Goal: Task Accomplishment & Management: Manage account settings

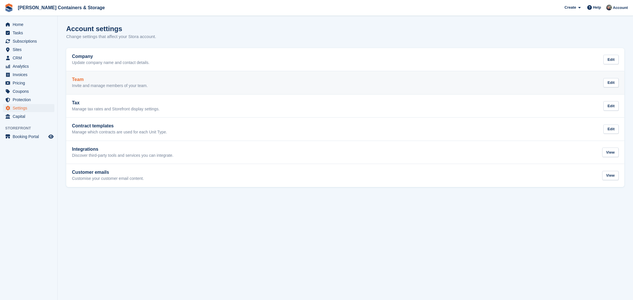
click at [88, 82] on div "Team Invite and manage members of your team." at bounding box center [110, 83] width 76 height 12
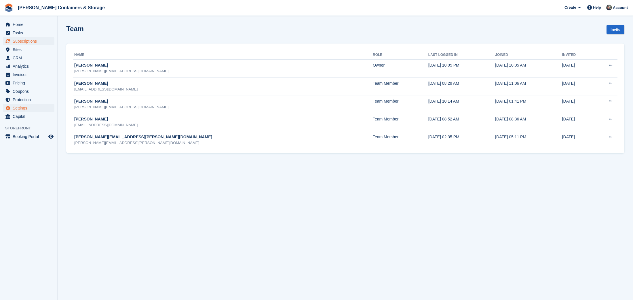
click at [30, 37] on span "Subscriptions" at bounding box center [30, 41] width 35 height 8
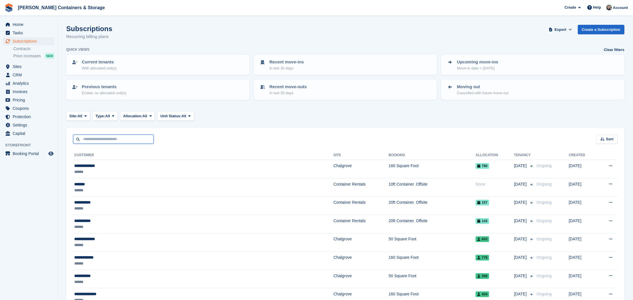
click at [141, 137] on input "text" at bounding box center [113, 139] width 81 height 10
type input "*****"
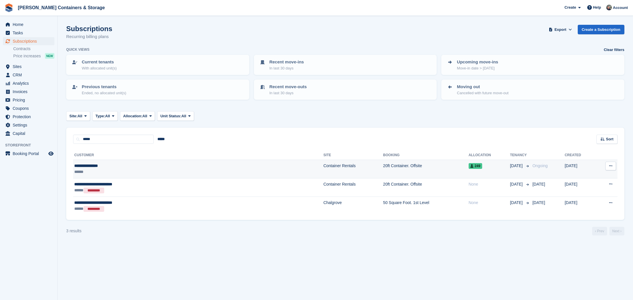
click at [323, 162] on td "Container Rentals" at bounding box center [353, 169] width 60 height 18
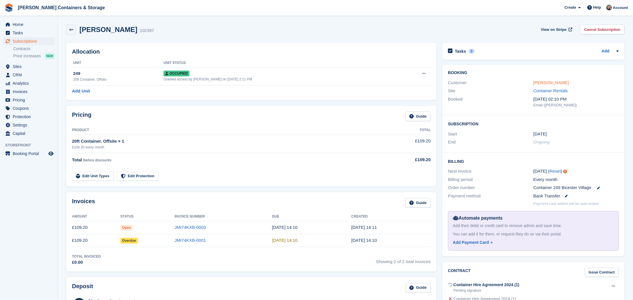
click at [538, 84] on link "Augustinus Bader" at bounding box center [551, 82] width 35 height 5
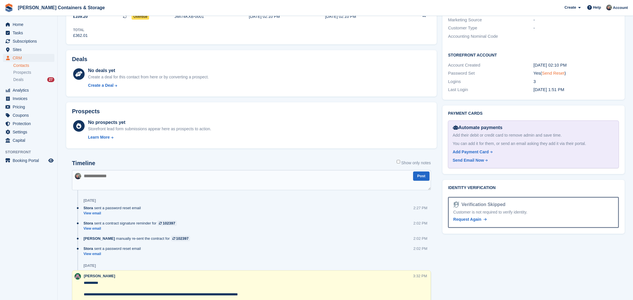
scroll to position [275, 0]
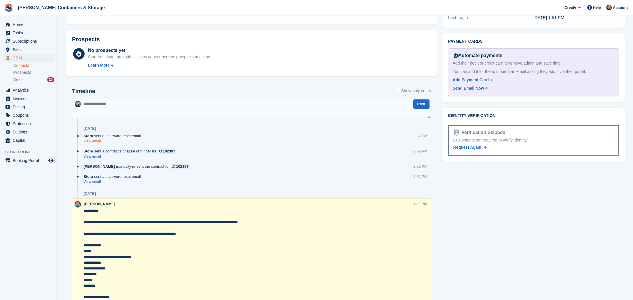
click at [92, 140] on link "View email" at bounding box center [114, 141] width 60 height 5
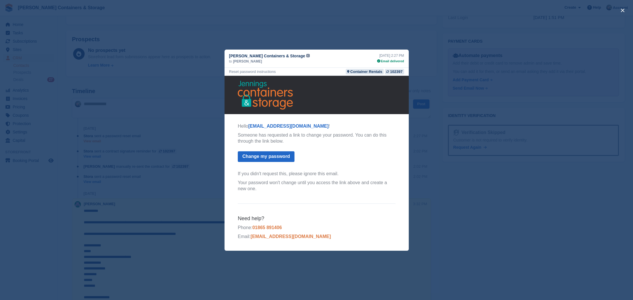
scroll to position [0, 0]
drag, startPoint x: 314, startPoint y: 126, endPoint x: 249, endPoint y: 125, distance: 64.5
click at [249, 125] on p "Hello legal@augustinusbader.com !" at bounding box center [317, 126] width 158 height 6
copy p "legal@augustinusbader.com !"
click at [358, 38] on div "close" at bounding box center [316, 150] width 633 height 300
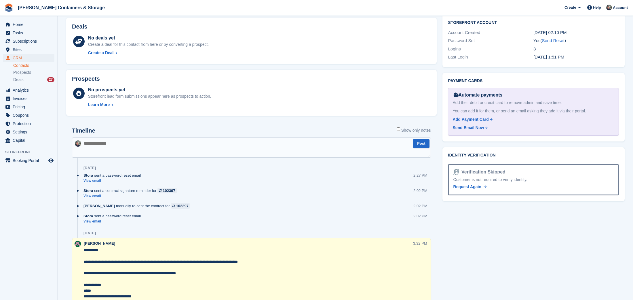
scroll to position [195, 0]
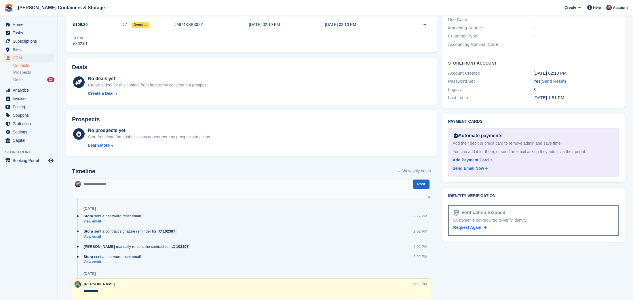
click at [556, 81] on div "Yes ( Send Reset )" at bounding box center [576, 81] width 85 height 7
click at [553, 79] on link "Send Reset" at bounding box center [553, 81] width 22 height 5
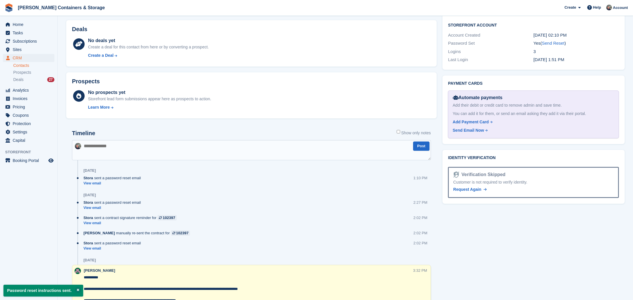
scroll to position [234, 0]
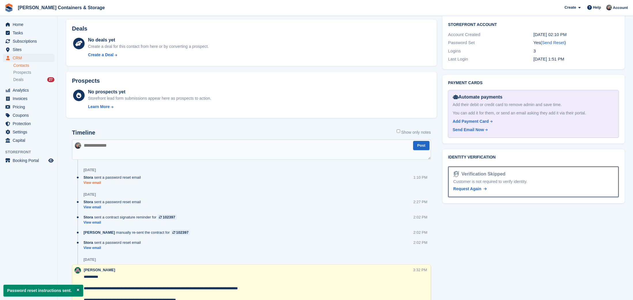
click at [90, 183] on link "View email" at bounding box center [114, 182] width 60 height 5
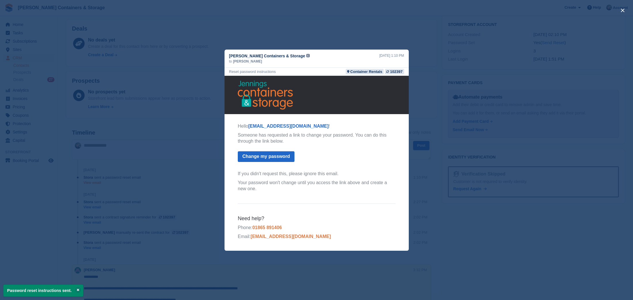
scroll to position [0, 0]
click at [250, 60] on span "Augustinus Bader" at bounding box center [247, 61] width 29 height 5
click at [250, 61] on span "Augustinus Bader" at bounding box center [247, 61] width 29 height 5
drag, startPoint x: 442, startPoint y: 69, endPoint x: 333, endPoint y: 66, distance: 109.5
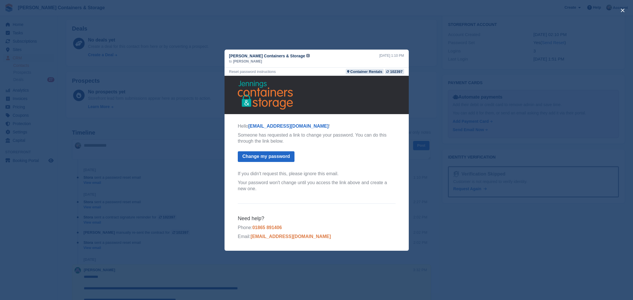
click at [442, 69] on div "close" at bounding box center [316, 150] width 633 height 300
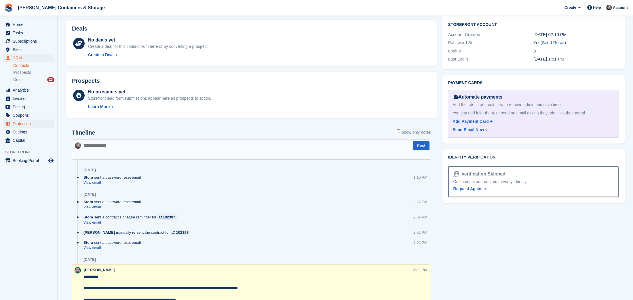
click at [38, 127] on span "Protection" at bounding box center [30, 124] width 35 height 8
click at [37, 128] on ul "Protection" at bounding box center [28, 124] width 57 height 8
click at [37, 128] on span "Settings" at bounding box center [30, 132] width 35 height 8
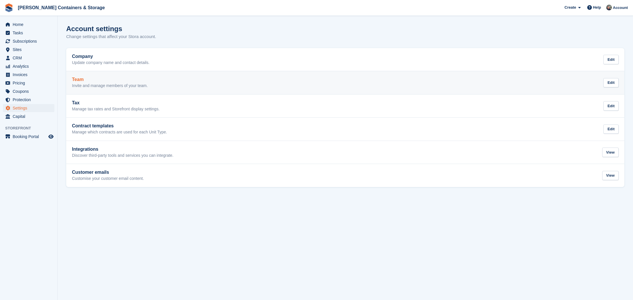
click at [85, 86] on p "Invite and manage members of your team." at bounding box center [110, 85] width 76 height 5
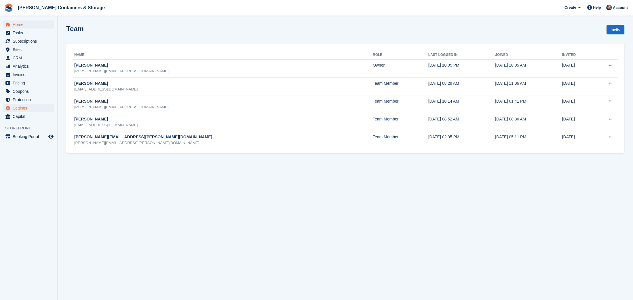
click at [28, 26] on span "Home" at bounding box center [30, 24] width 35 height 8
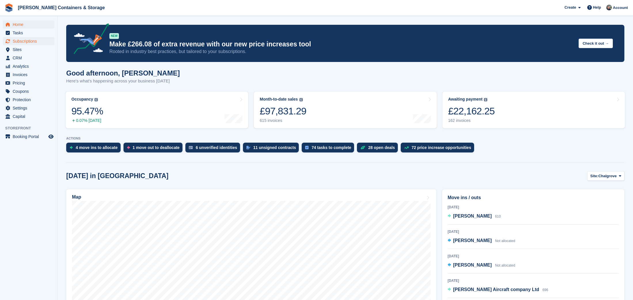
click at [28, 42] on span "Subscriptions" at bounding box center [30, 41] width 35 height 8
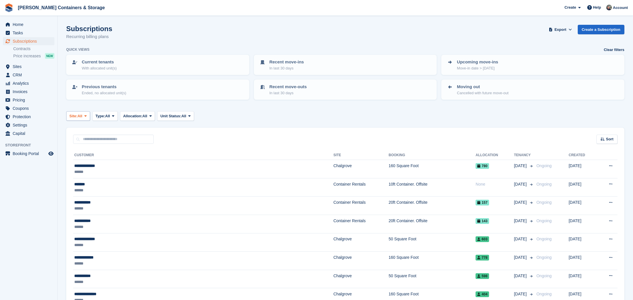
click at [82, 115] on span "All" at bounding box center [79, 116] width 5 height 6
click at [99, 148] on link "Container Rentals" at bounding box center [94, 150] width 50 height 10
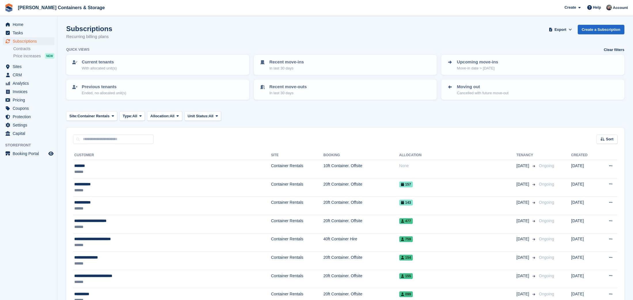
click at [23, 39] on span "Subscriptions" at bounding box center [30, 41] width 35 height 8
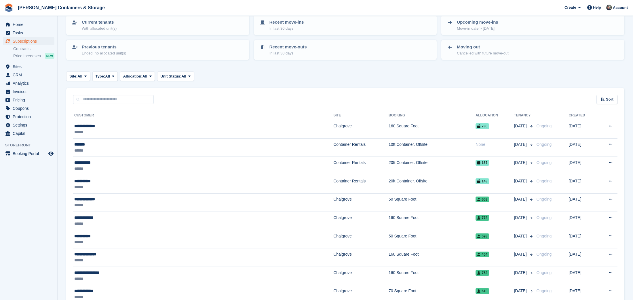
scroll to position [41, 0]
click at [25, 26] on span "Home" at bounding box center [30, 24] width 35 height 8
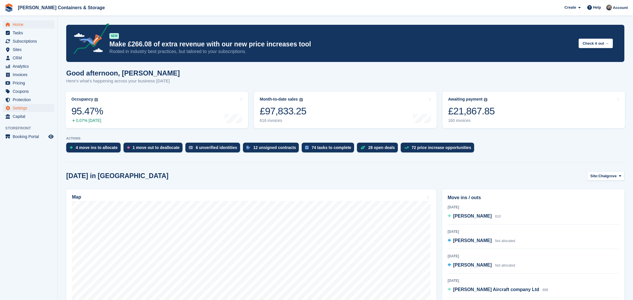
click at [27, 105] on span "Settings" at bounding box center [30, 108] width 35 height 8
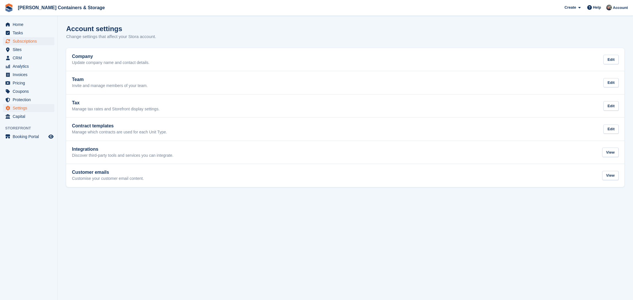
click at [32, 43] on span "Subscriptions" at bounding box center [30, 41] width 35 height 8
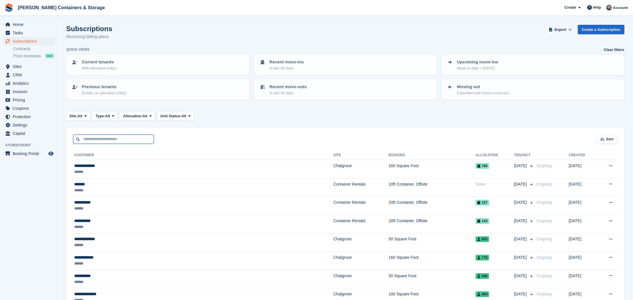
click at [115, 140] on input "text" at bounding box center [113, 139] width 81 height 10
type input "***"
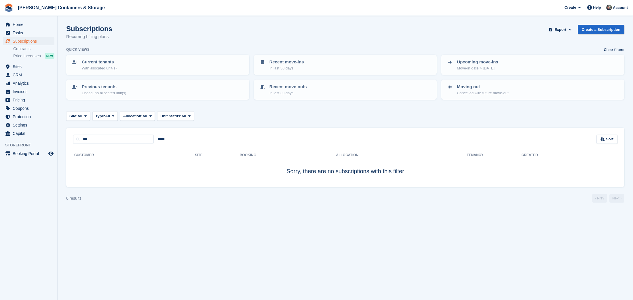
click at [23, 42] on span "Subscriptions" at bounding box center [30, 41] width 35 height 8
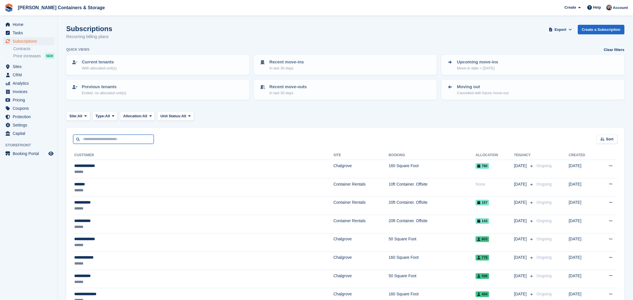
click at [109, 141] on input "text" at bounding box center [113, 139] width 81 height 10
type input "***"
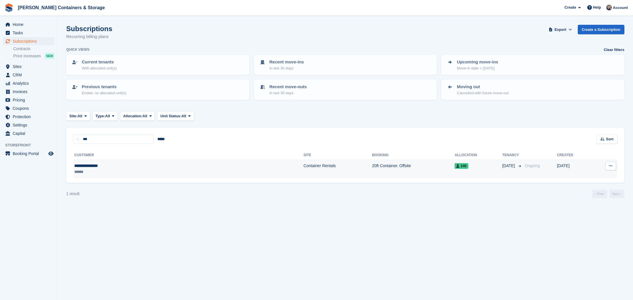
click at [150, 171] on div "******" at bounding box center [127, 172] width 107 height 6
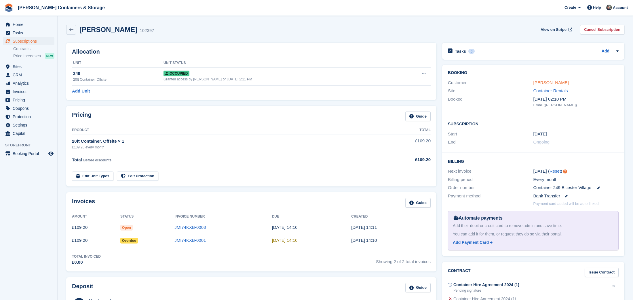
click at [552, 81] on link "Augustinus Bader" at bounding box center [551, 82] width 35 height 5
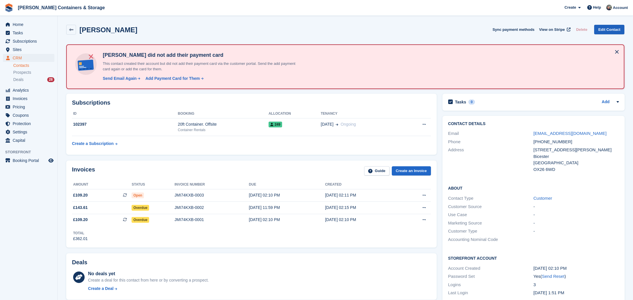
drag, startPoint x: 604, startPoint y: 28, endPoint x: 601, endPoint y: 29, distance: 3.1
click at [604, 28] on link "Edit Contact" at bounding box center [609, 30] width 30 height 10
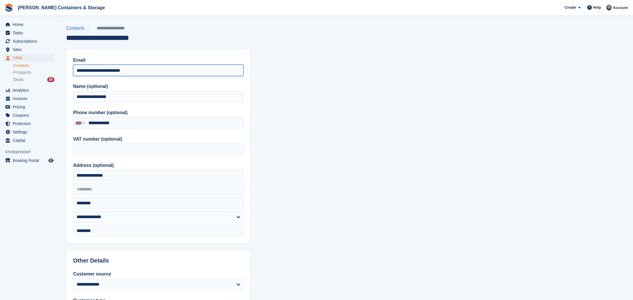
click at [155, 70] on input "**********" at bounding box center [158, 71] width 170 height 12
paste input "**********"
drag, startPoint x: 118, startPoint y: 70, endPoint x: 60, endPoint y: 71, distance: 57.3
click at [60, 71] on section "**********" at bounding box center [346, 245] width 576 height 491
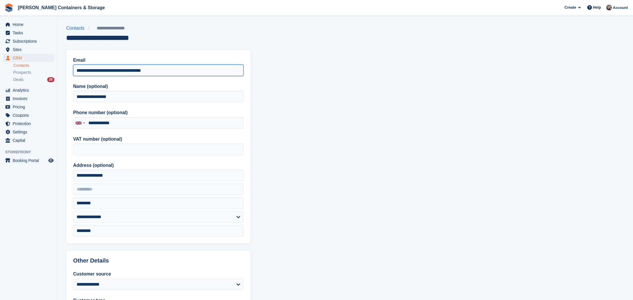
click at [207, 72] on input "**********" at bounding box center [158, 71] width 170 height 12
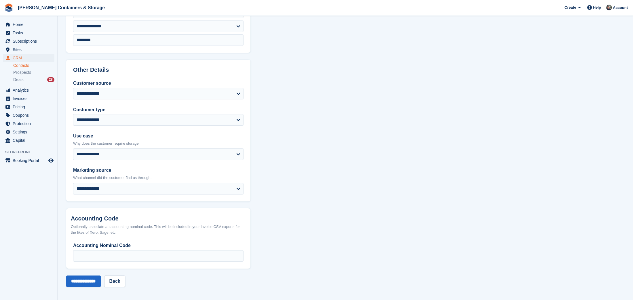
scroll to position [190, 0]
type input "**********"
click at [95, 285] on input "**********" at bounding box center [83, 282] width 35 height 12
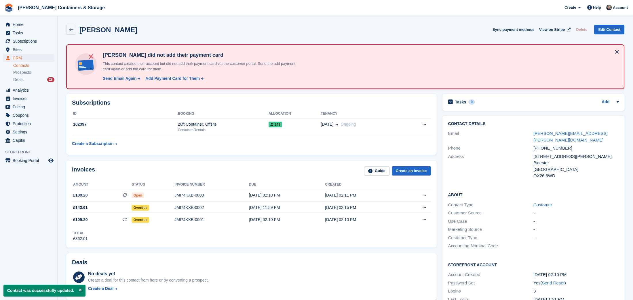
scroll to position [46, 0]
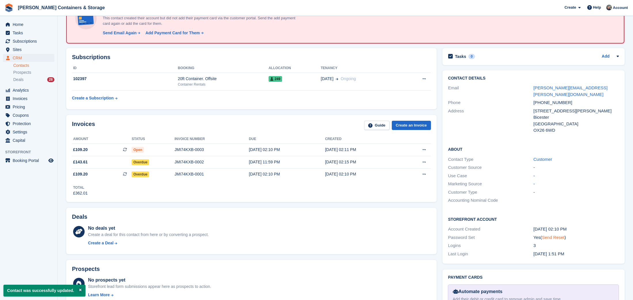
click at [561, 235] on link "Send Reset" at bounding box center [553, 237] width 22 height 5
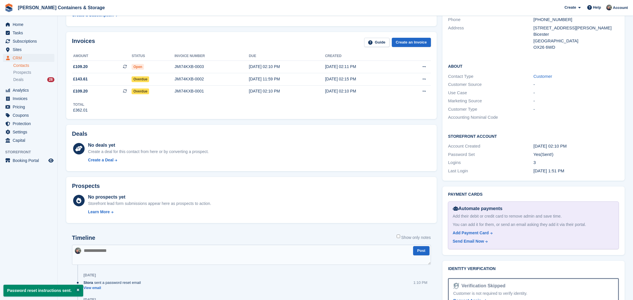
scroll to position [203, 0]
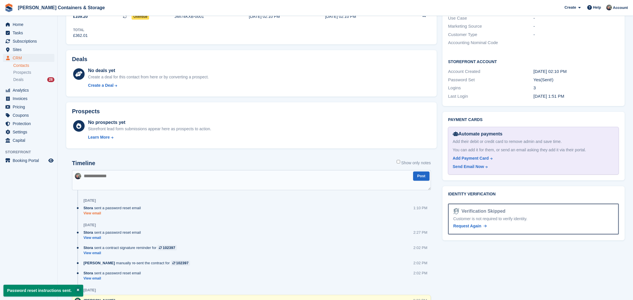
click at [92, 212] on link "View email" at bounding box center [114, 213] width 60 height 5
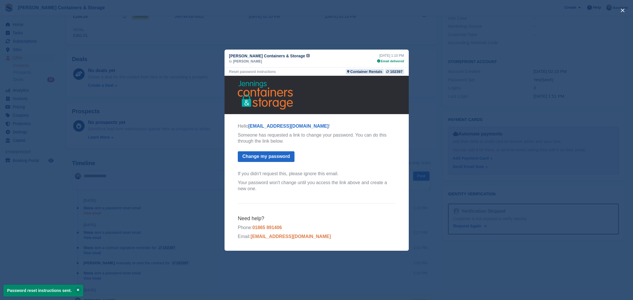
scroll to position [0, 0]
click at [176, 141] on div "close" at bounding box center [316, 150] width 633 height 300
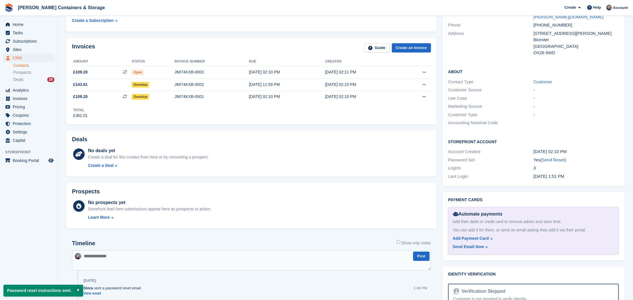
scroll to position [225, 0]
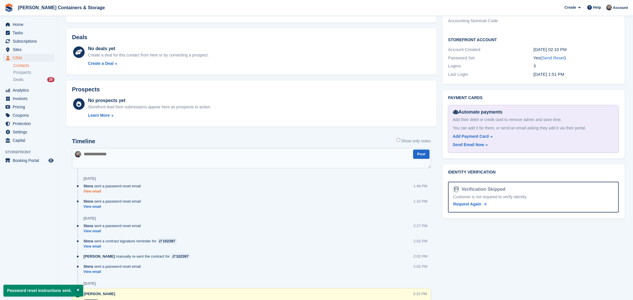
click at [96, 193] on link "View email" at bounding box center [114, 191] width 60 height 5
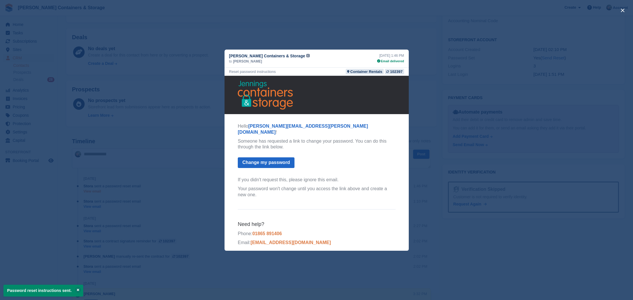
scroll to position [0, 0]
click at [469, 88] on div "close" at bounding box center [316, 150] width 633 height 300
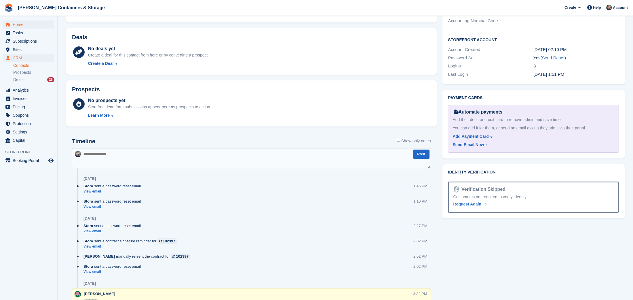
click at [23, 27] on span "Home" at bounding box center [30, 24] width 35 height 8
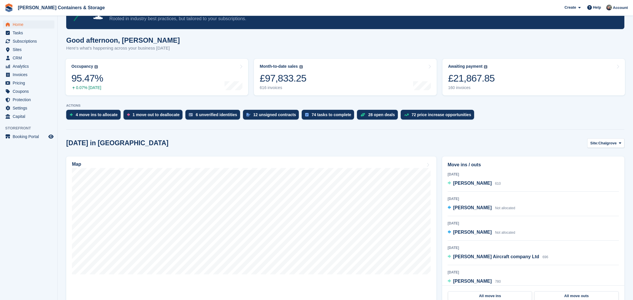
scroll to position [37, 0]
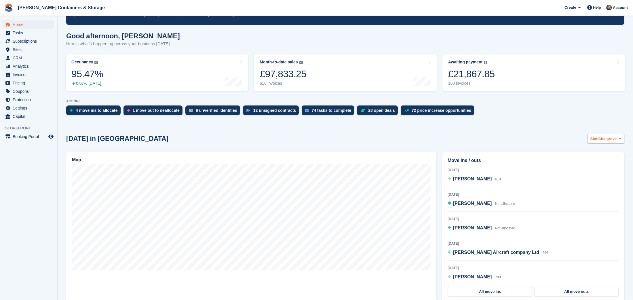
click at [600, 143] on button "Site: Chalgrove" at bounding box center [606, 139] width 37 height 10
click at [603, 161] on link "Container Rentals" at bounding box center [597, 163] width 50 height 10
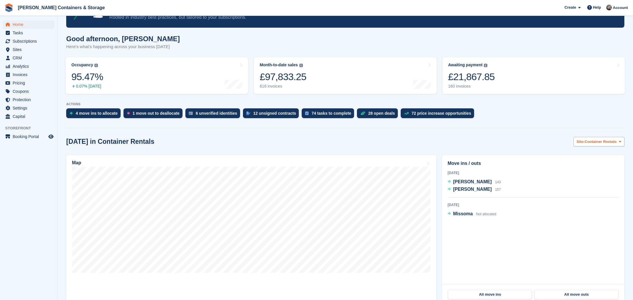
click at [600, 140] on span "Container Rentals" at bounding box center [601, 142] width 32 height 6
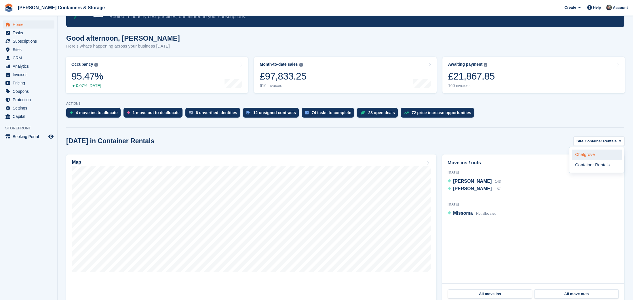
click at [598, 152] on link "Chalgrove" at bounding box center [597, 154] width 50 height 10
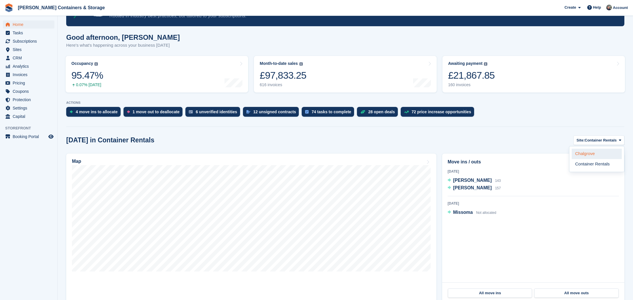
scroll to position [36, 0]
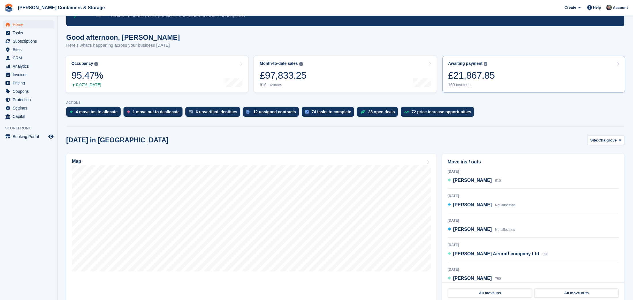
click at [505, 70] on link "Awaiting payment The total outstanding balance on all open invoices. £21,867.85…" at bounding box center [534, 74] width 183 height 37
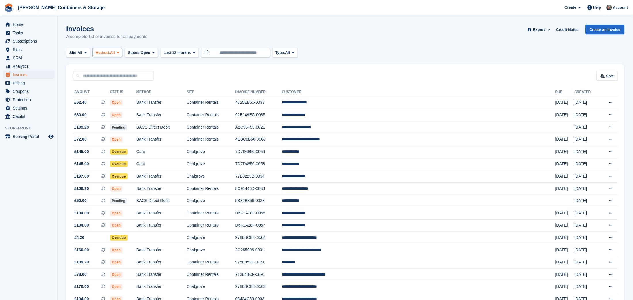
click at [109, 49] on button "Method: All" at bounding box center [107, 53] width 30 height 10
drag, startPoint x: 139, startPoint y: 107, endPoint x: 143, endPoint y: 103, distance: 5.1
click at [139, 107] on link "Debit/Credit Card" at bounding box center [120, 108] width 50 height 10
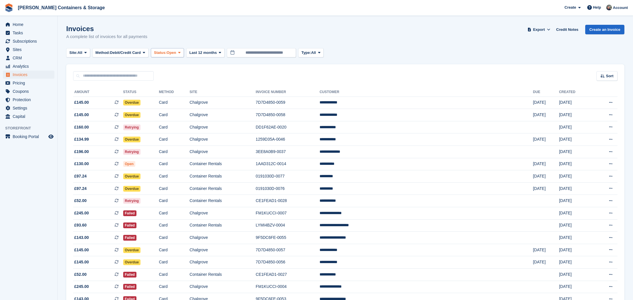
drag, startPoint x: 156, startPoint y: 53, endPoint x: 180, endPoint y: 55, distance: 24.8
click at [157, 53] on div "Site: All All Chalgrove Container Rentals Method: Debit/Credit Card All Bank Tr…" at bounding box center [196, 53] width 260 height 10
click at [176, 55] on span "Open" at bounding box center [172, 53] width 10 height 6
click at [183, 91] on link "Draft" at bounding box center [179, 87] width 50 height 10
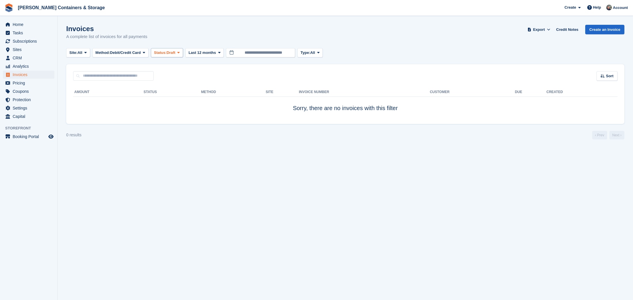
click at [175, 54] on span "Draft" at bounding box center [171, 53] width 9 height 6
drag, startPoint x: 185, startPoint y: 93, endPoint x: 204, endPoint y: 71, distance: 28.7
click at [185, 93] on link "Open" at bounding box center [179, 97] width 50 height 10
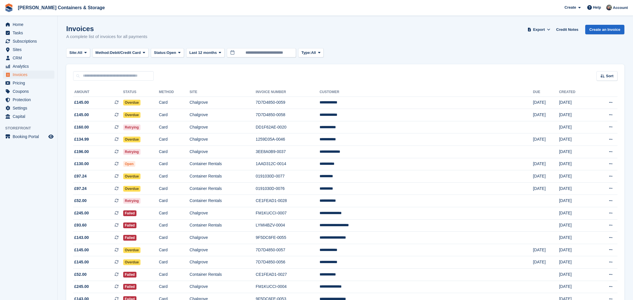
click at [215, 51] on span "Last 12 months" at bounding box center [202, 53] width 27 height 6
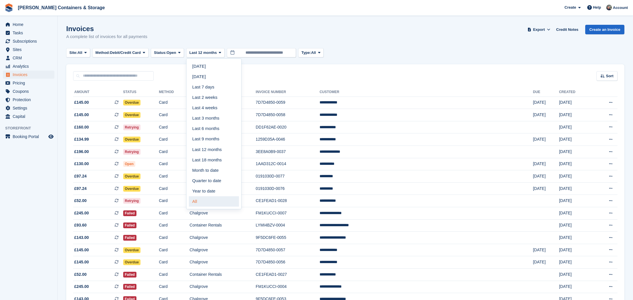
click at [213, 202] on link "All" at bounding box center [214, 201] width 50 height 10
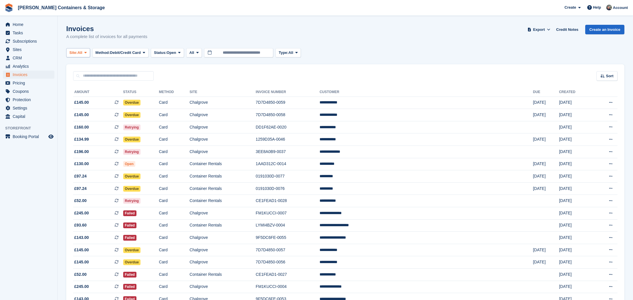
click at [72, 55] on button "Site: All" at bounding box center [78, 53] width 24 height 10
click at [76, 72] on link "Chalgrove" at bounding box center [94, 76] width 50 height 10
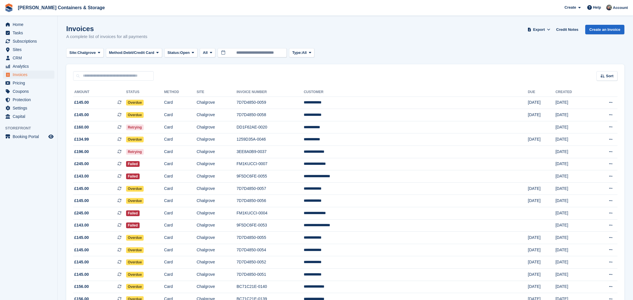
click at [100, 47] on turbo-frame "Invoices A complete list of invoices for all payments Export Export Invoices Ex…" at bounding box center [345, 255] width 558 height 460
click at [96, 53] on span "Chalgrove" at bounding box center [86, 53] width 18 height 6
click at [109, 89] on link "Container Rentals" at bounding box center [94, 87] width 50 height 10
